Goal: Find specific page/section: Find specific page/section

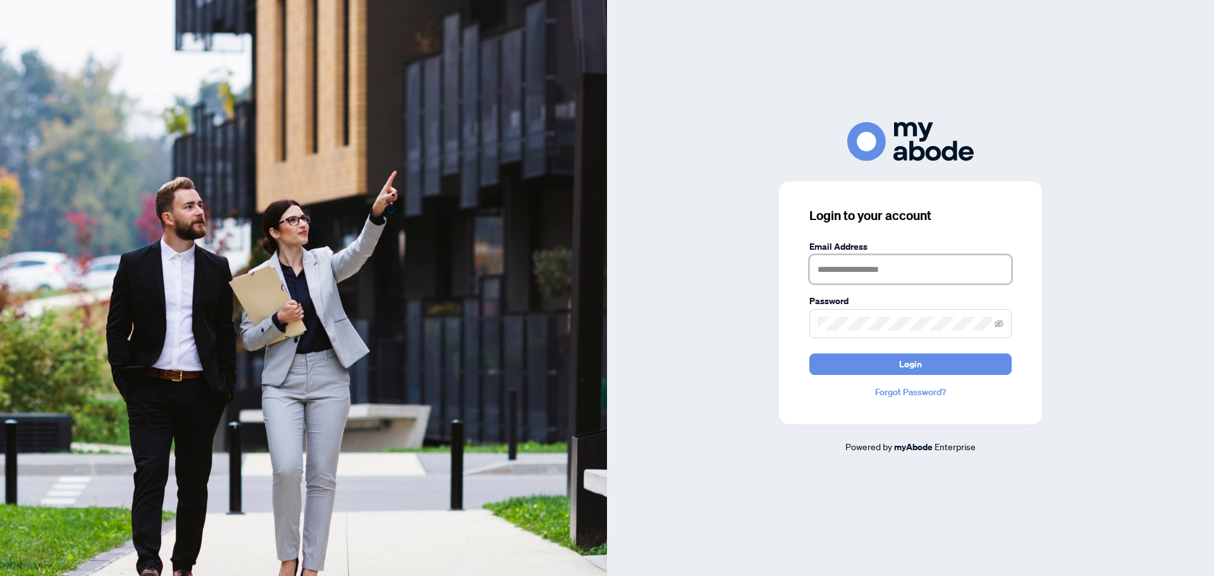
click at [928, 267] on input "text" at bounding box center [910, 269] width 202 height 29
type input "**********"
click at [849, 336] on span at bounding box center [910, 323] width 202 height 29
click at [809, 353] on button "Login" at bounding box center [910, 363] width 202 height 21
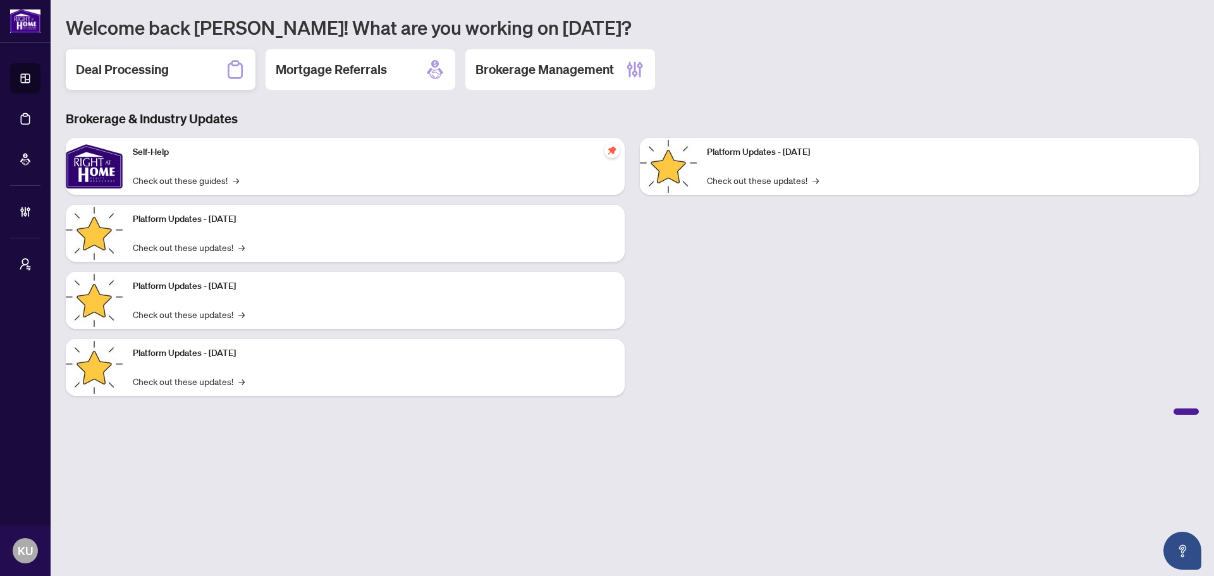
click at [123, 73] on h2 "Deal Processing" at bounding box center [122, 70] width 93 height 18
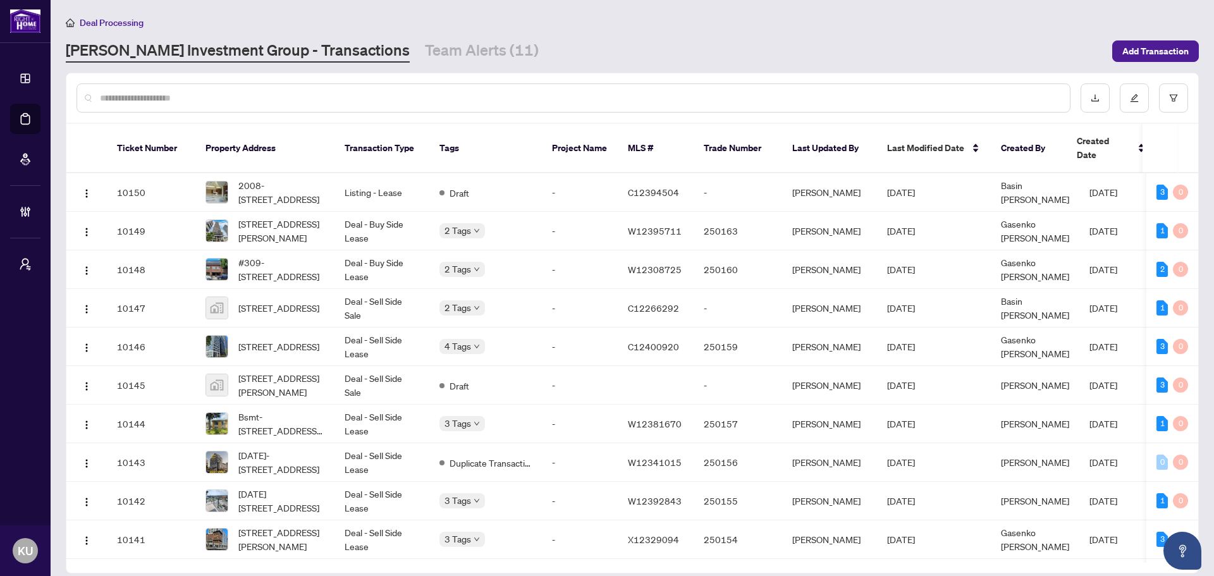
click at [122, 23] on span "Deal Processing" at bounding box center [112, 22] width 64 height 11
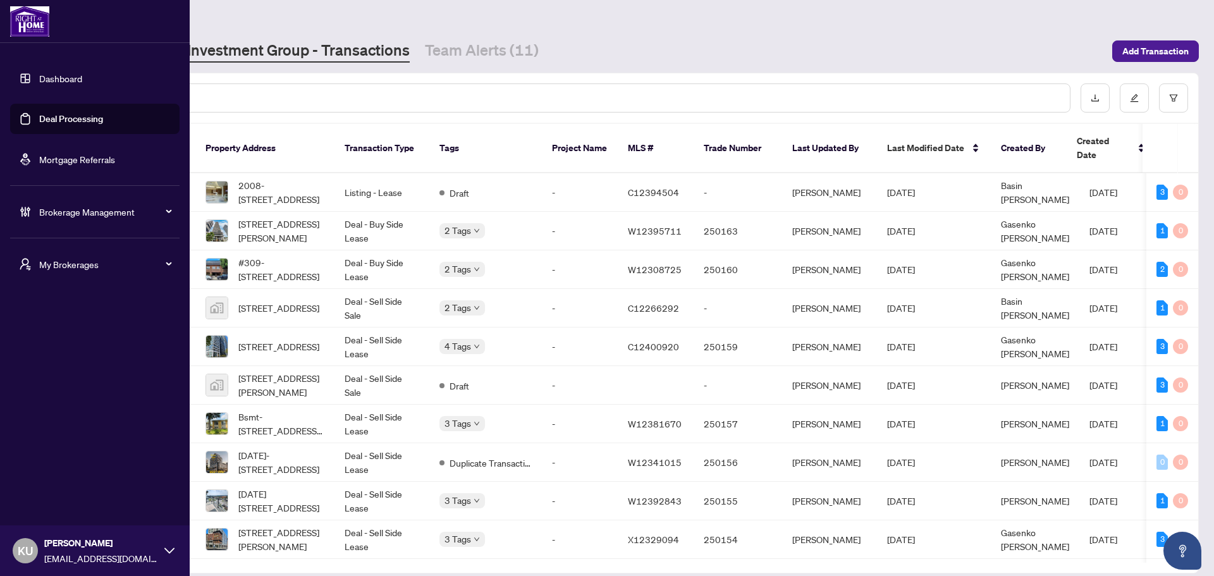
click at [70, 262] on span "My Brokerages" at bounding box center [105, 264] width 132 height 14
click at [61, 398] on span "[PERSON_NAME] Pro" at bounding box center [99, 396] width 144 height 14
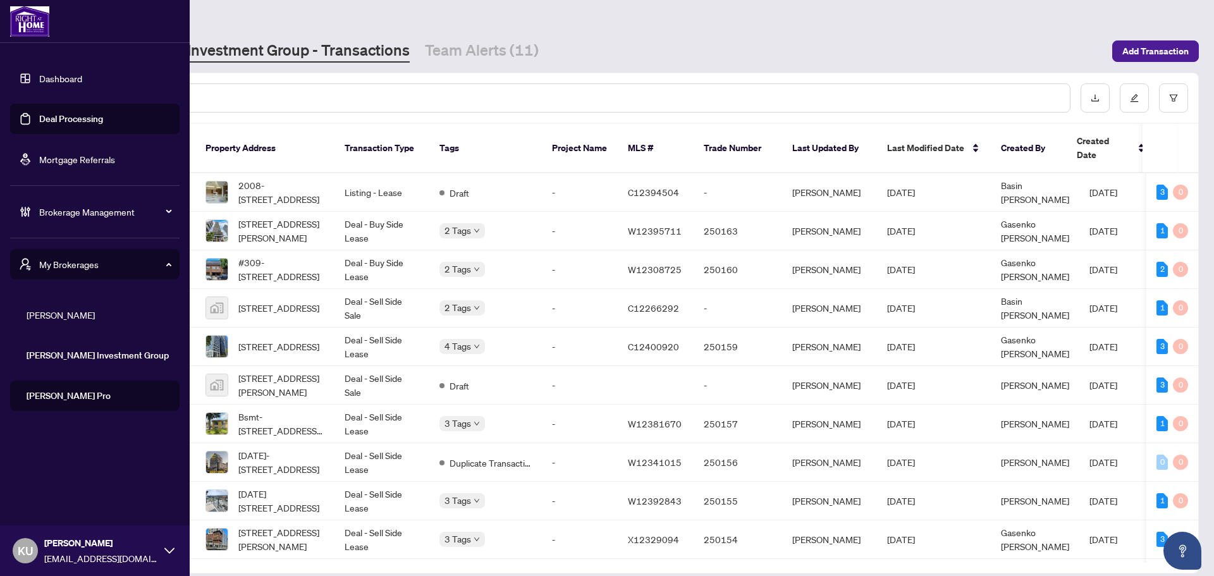
click at [70, 357] on span "[PERSON_NAME] Investment Group" at bounding box center [99, 355] width 144 height 14
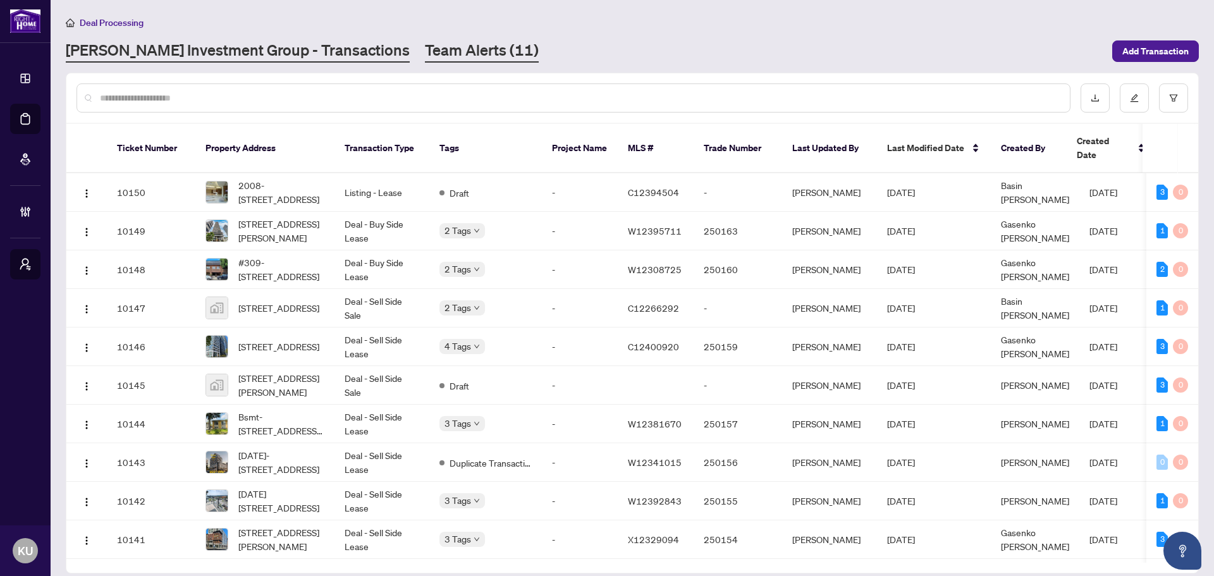
click at [425, 58] on link "Team Alerts (11)" at bounding box center [482, 51] width 114 height 23
